Goal: Transaction & Acquisition: Purchase product/service

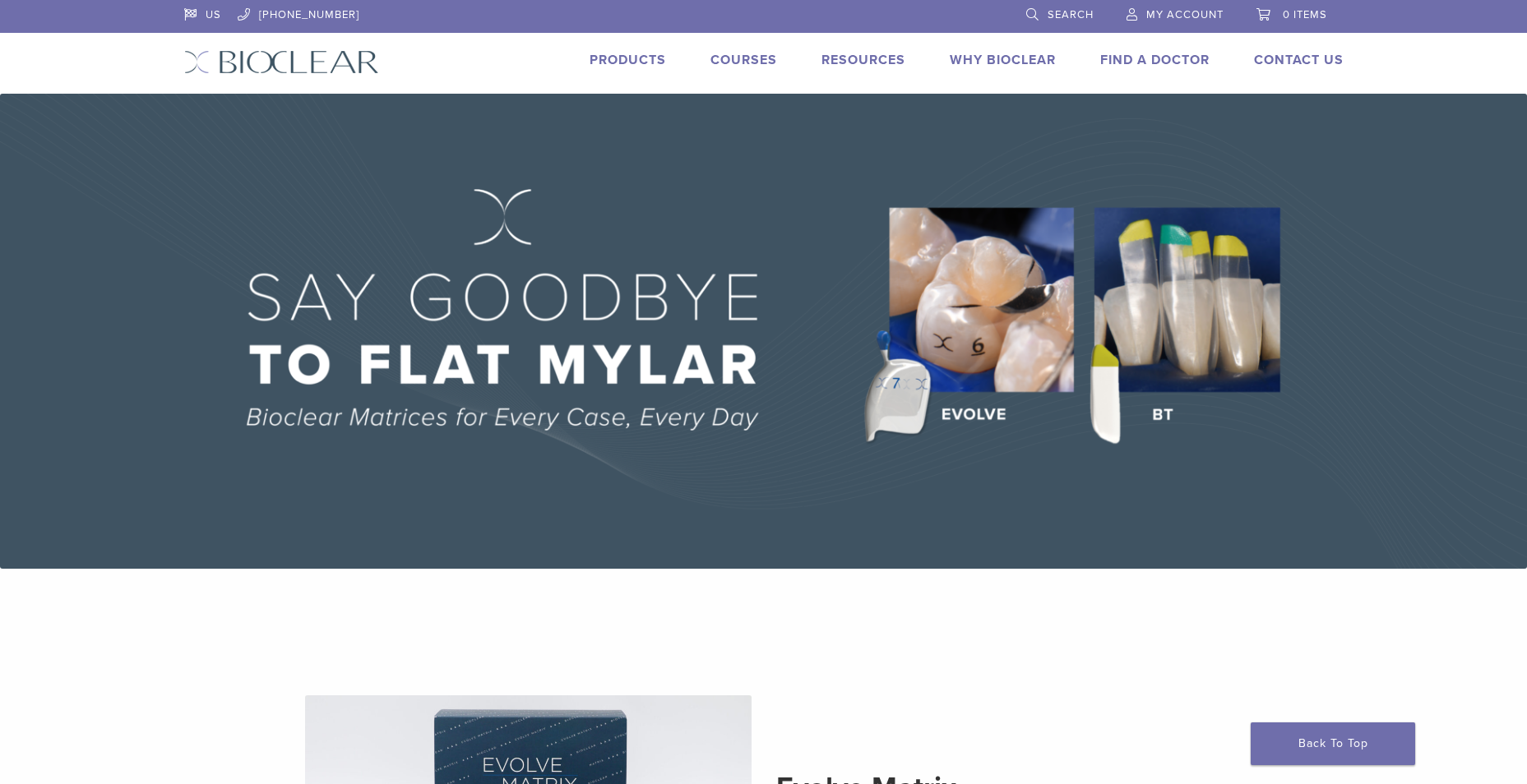
click at [639, 60] on link "Products" at bounding box center [627, 60] width 77 height 17
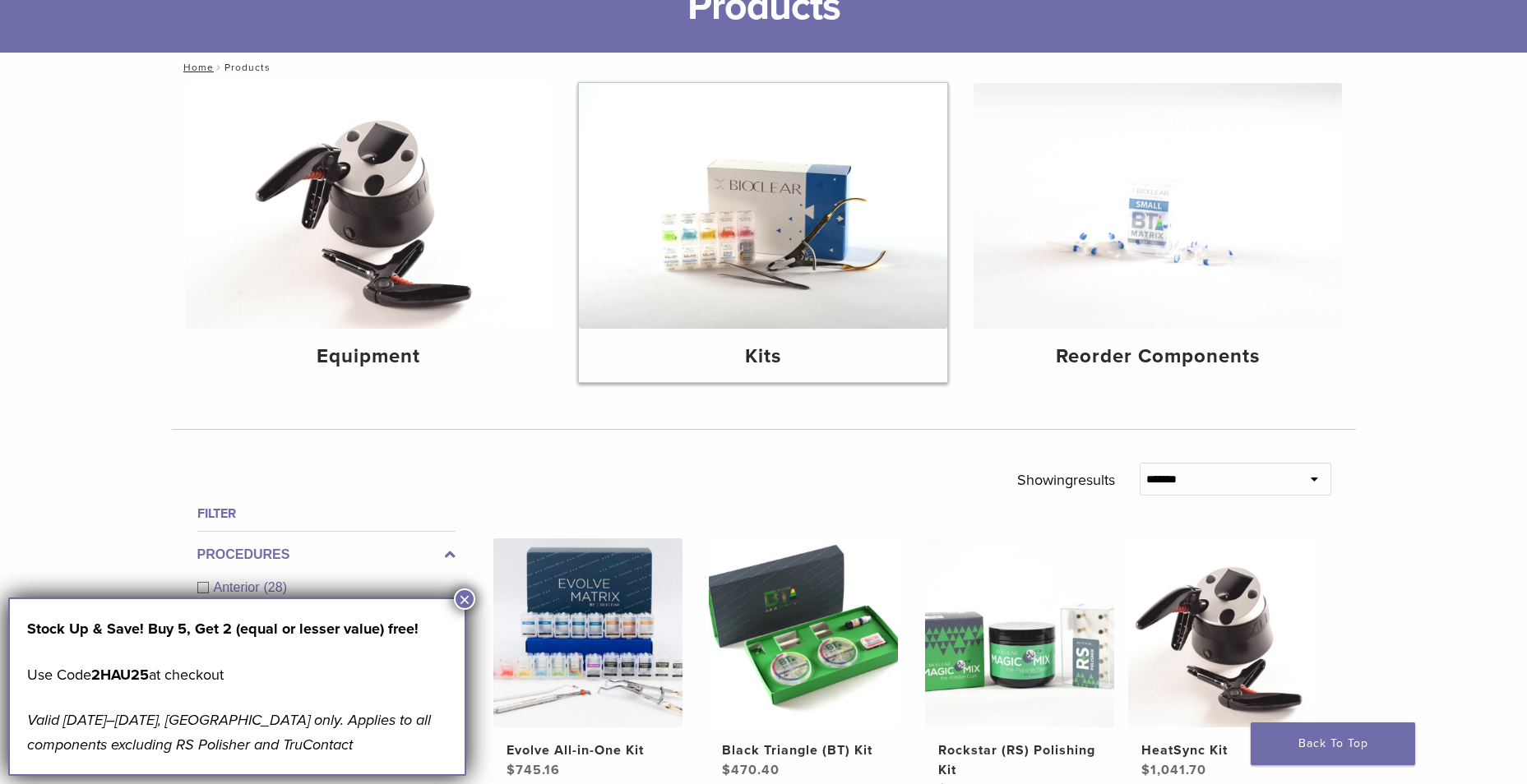
scroll to position [165, 0]
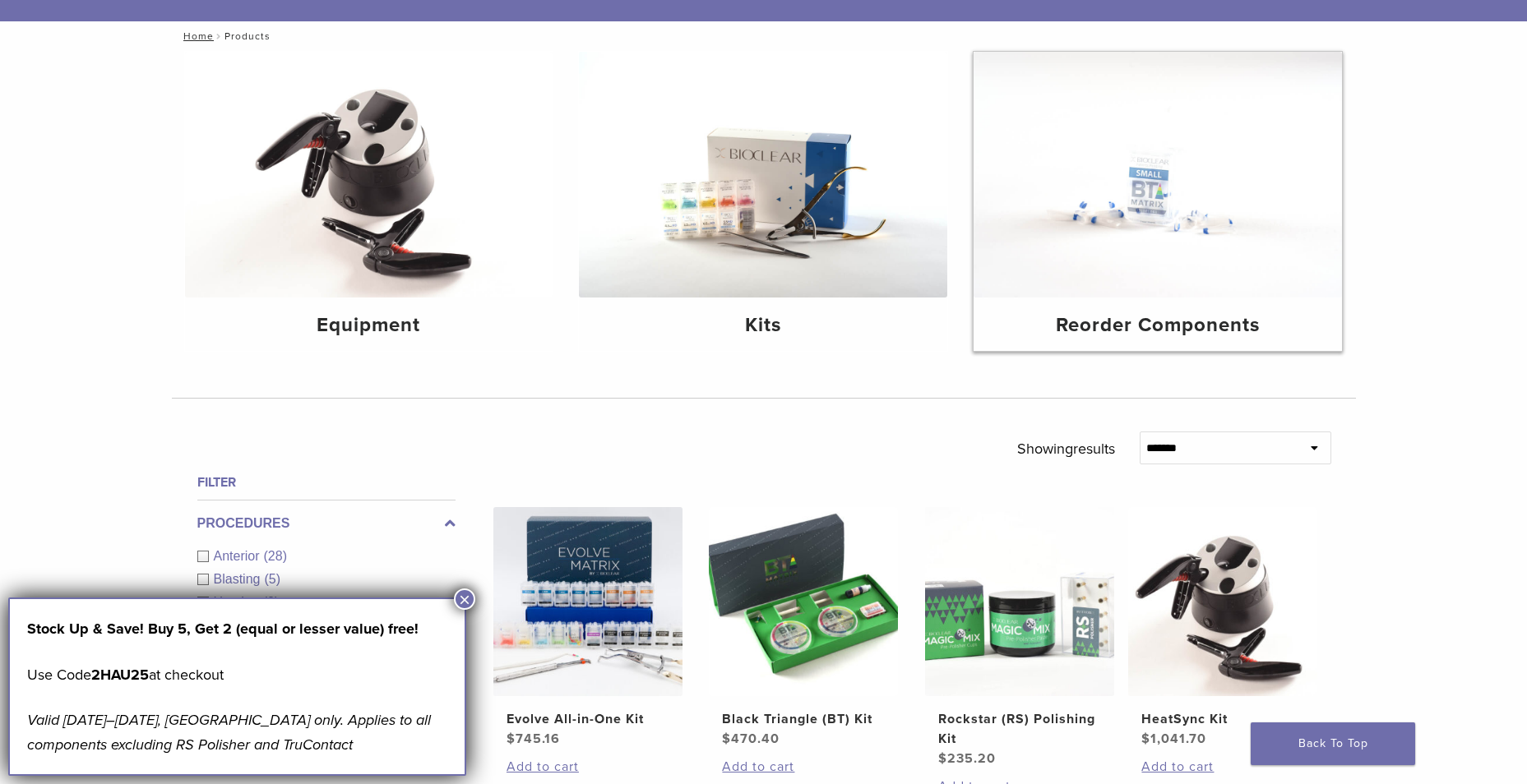
click at [1121, 310] on div "Reorder Components" at bounding box center [1157, 325] width 368 height 54
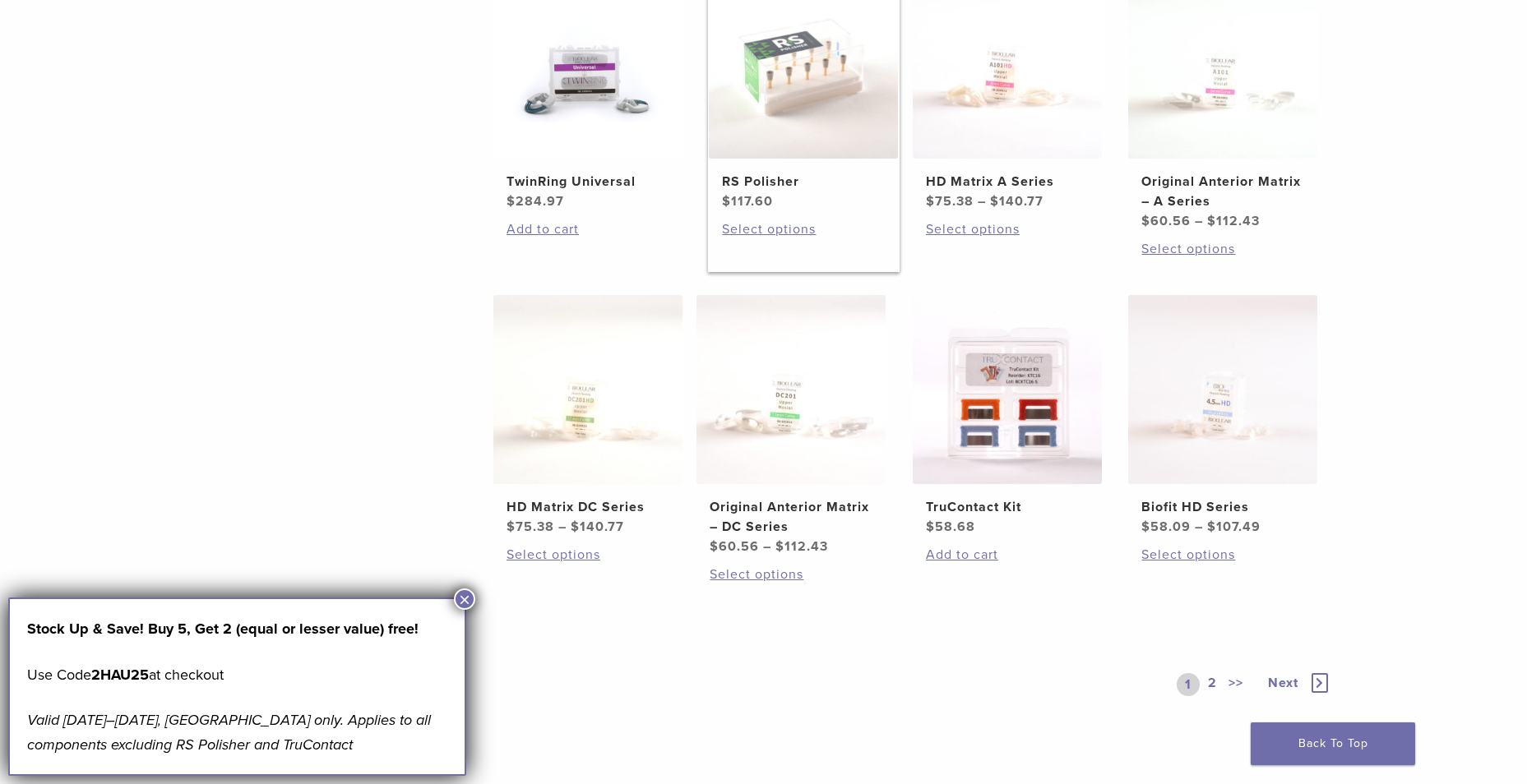
scroll to position [740, 0]
